Goal: Navigation & Orientation: Find specific page/section

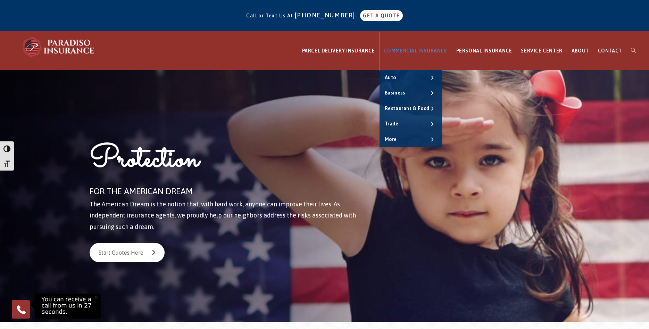
click at [425, 44] on link "COMMERCIAL INSURANCE" at bounding box center [416, 51] width 72 height 39
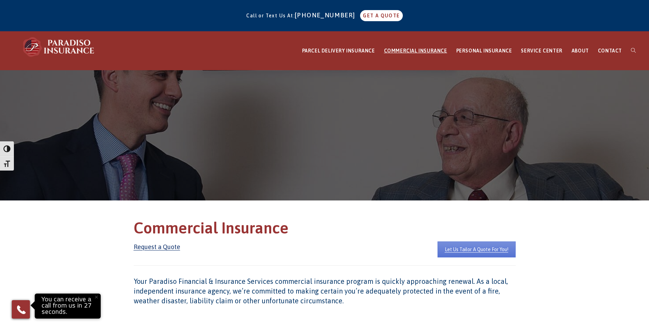
click at [357, 224] on h1 "Commercial Insurance" at bounding box center [325, 230] width 382 height 24
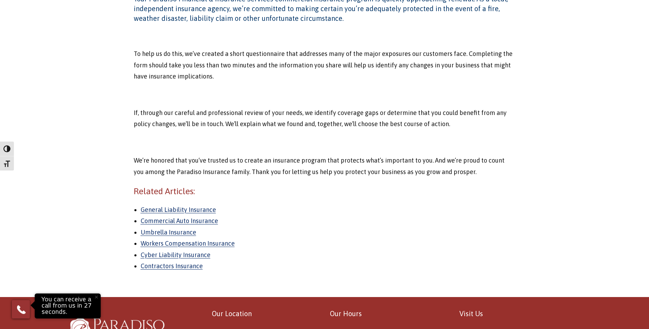
scroll to position [283, 0]
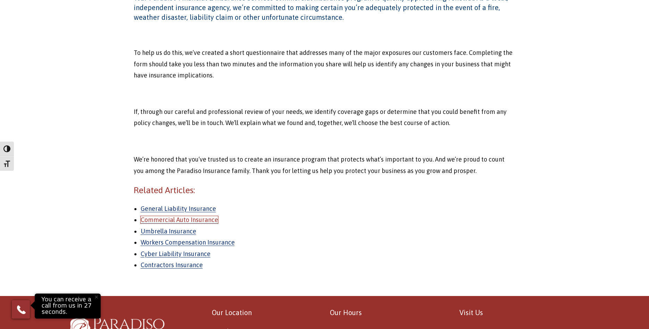
click at [181, 220] on link "Commercial Auto Insurance" at bounding box center [179, 219] width 77 height 7
